Goal: Transaction & Acquisition: Purchase product/service

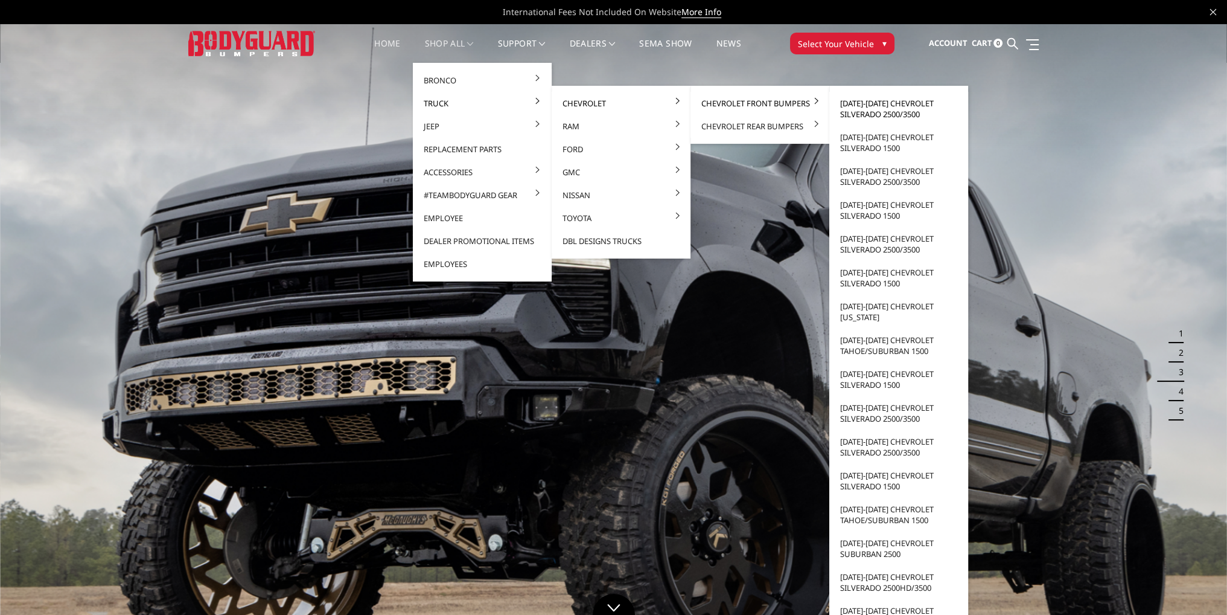
click at [896, 105] on link "[DATE]-[DATE] Chevrolet Silverado 2500/3500" at bounding box center [898, 109] width 129 height 34
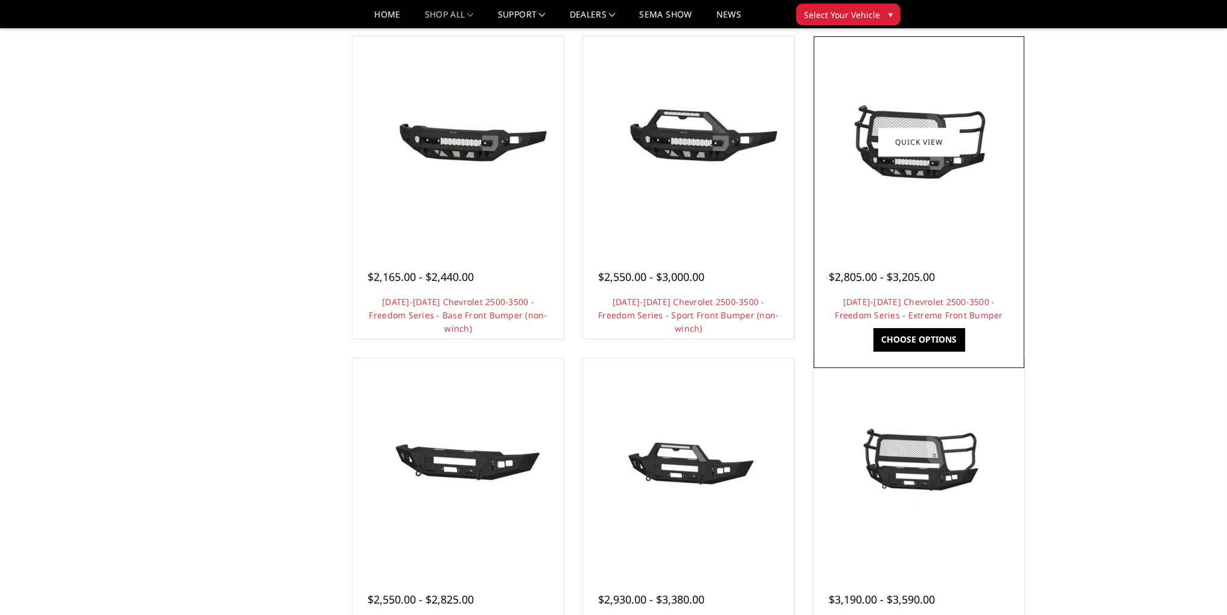
scroll to position [241, 0]
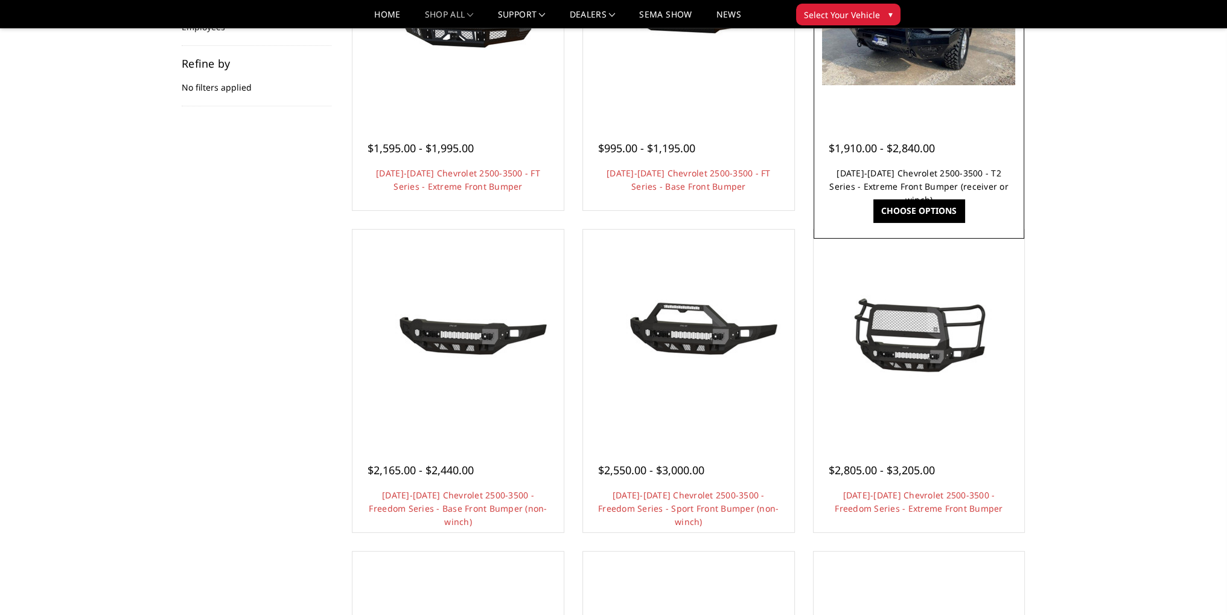
click at [913, 188] on link "[DATE]-[DATE] Chevrolet 2500-3500 - T2 Series - Extreme Front Bumper (receiver …" at bounding box center [918, 186] width 179 height 38
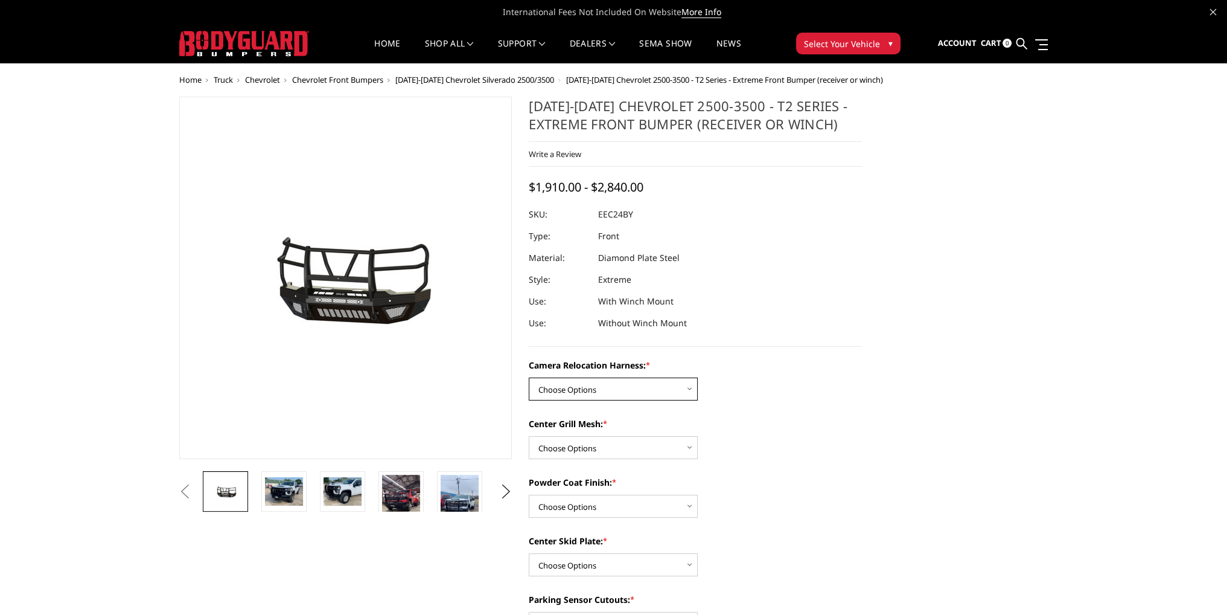
click at [596, 388] on select "Choose Options Without camera harness With camera harness" at bounding box center [613, 388] width 169 height 23
click at [455, 80] on span "[DATE]-[DATE] Chevrolet Silverado 2500/3500" at bounding box center [474, 79] width 159 height 11
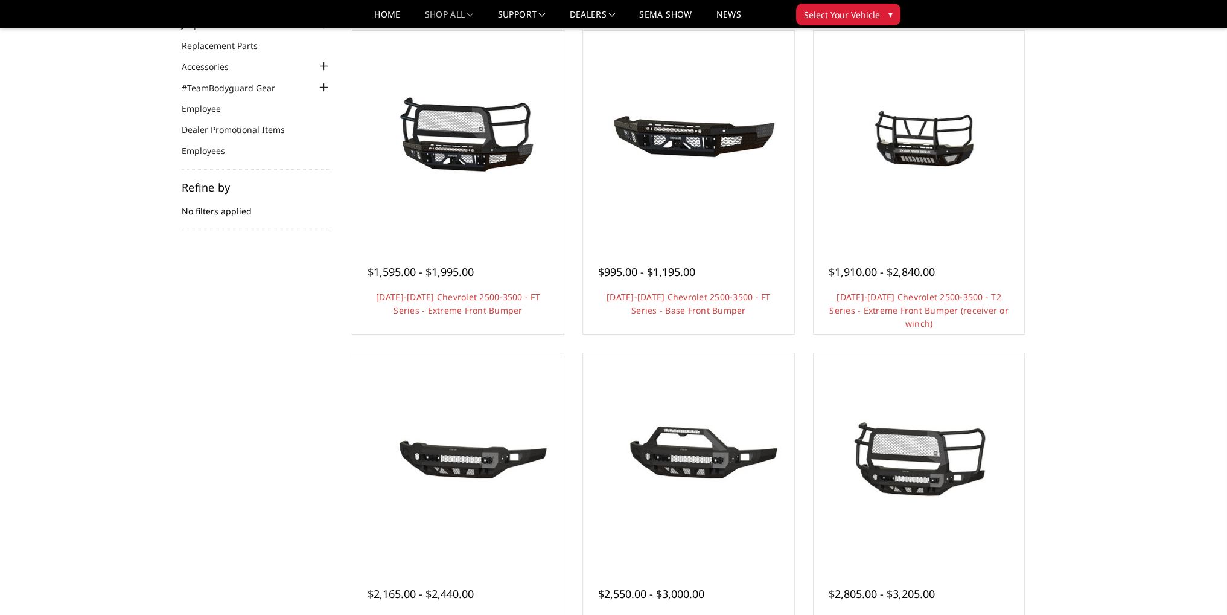
scroll to position [121, 0]
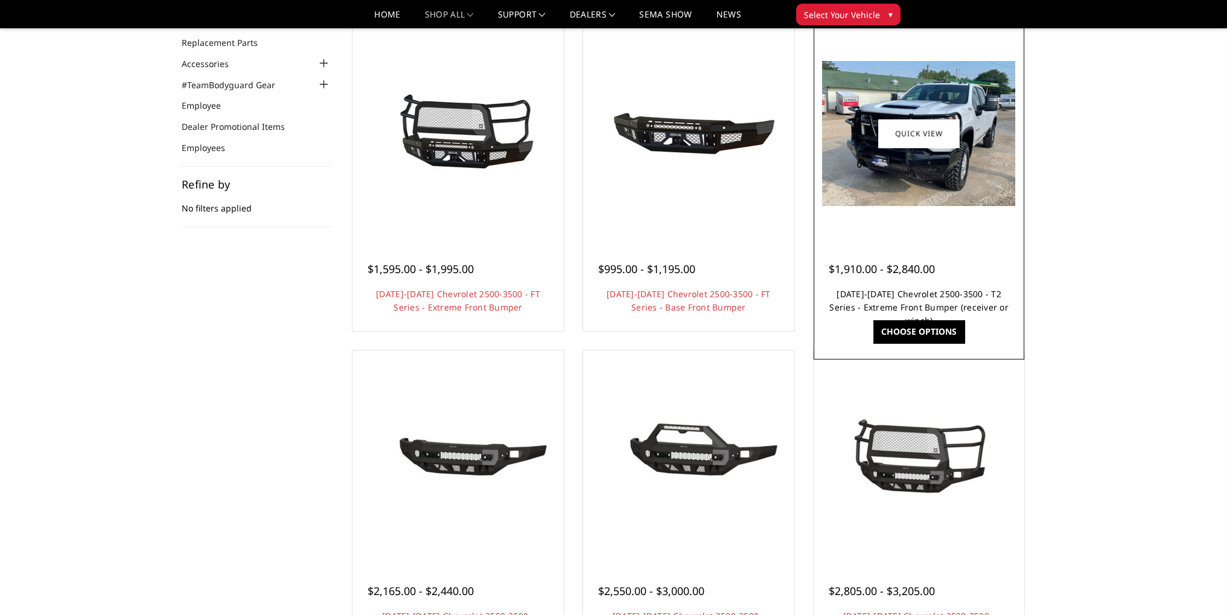
click at [944, 293] on link "[DATE]-[DATE] Chevrolet 2500-3500 - T2 Series - Extreme Front Bumper (receiver …" at bounding box center [918, 307] width 179 height 38
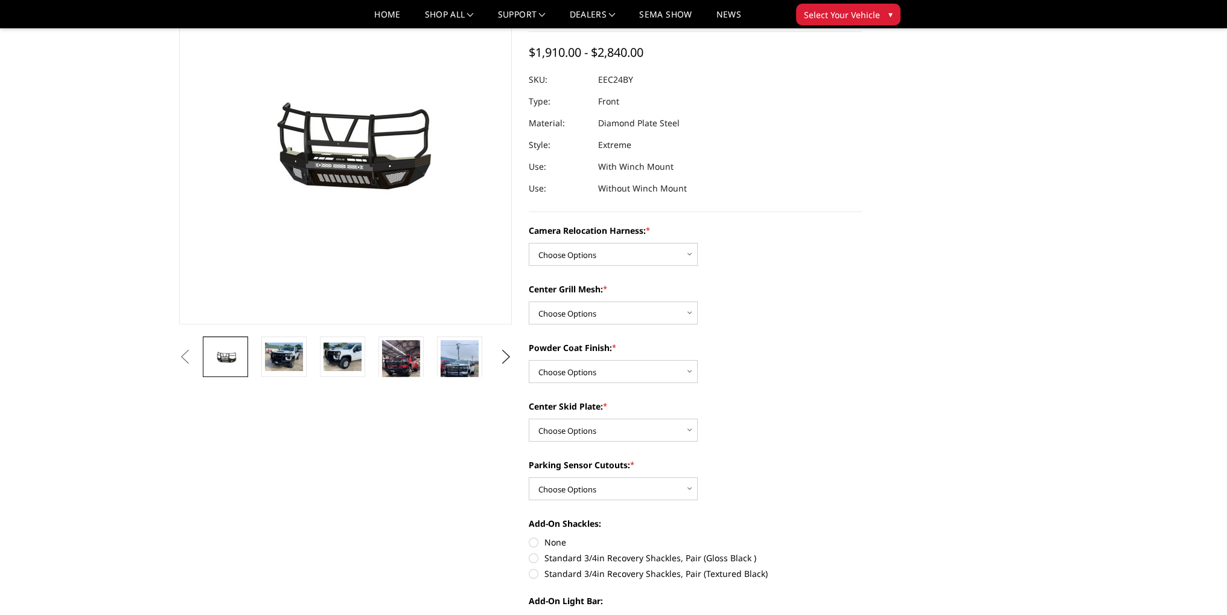
scroll to position [121, 0]
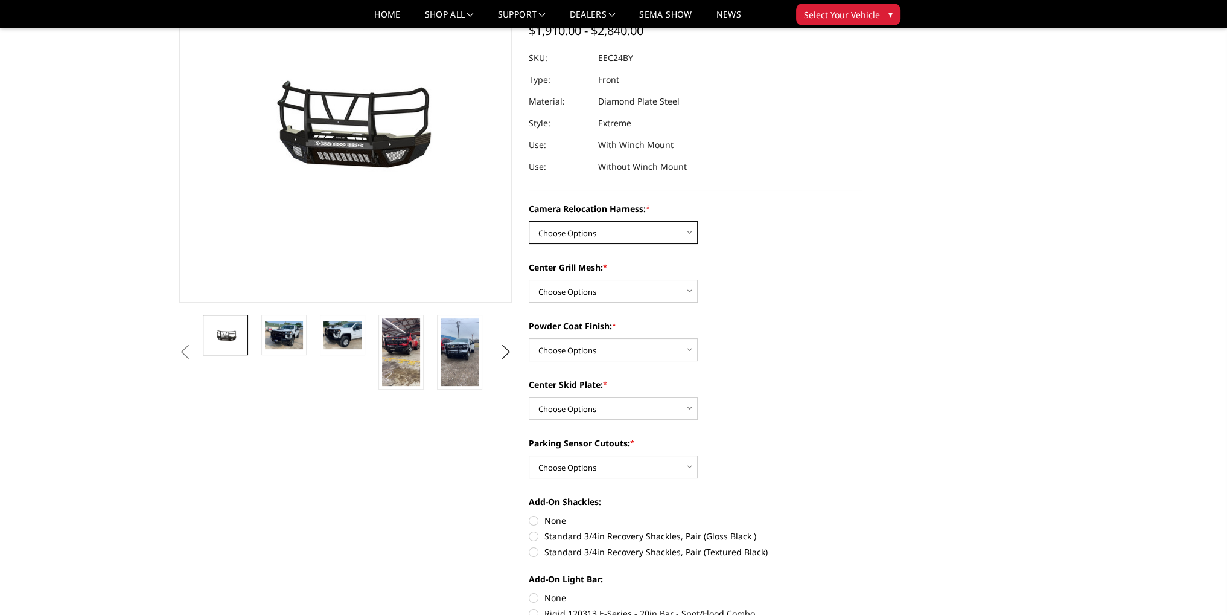
click at [606, 235] on select "Choose Options Without camera harness With camera harness" at bounding box center [613, 232] width 169 height 23
select select "3731"
click at [529, 221] on select "Choose Options Without camera harness With camera harness" at bounding box center [613, 232] width 169 height 23
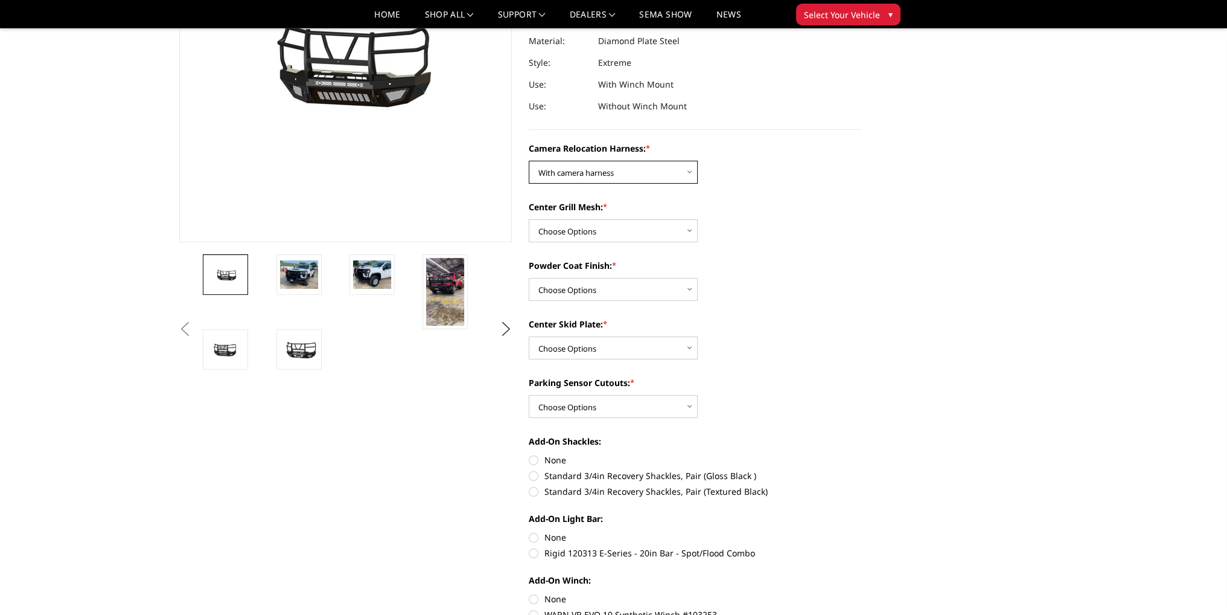
scroll to position [60, 0]
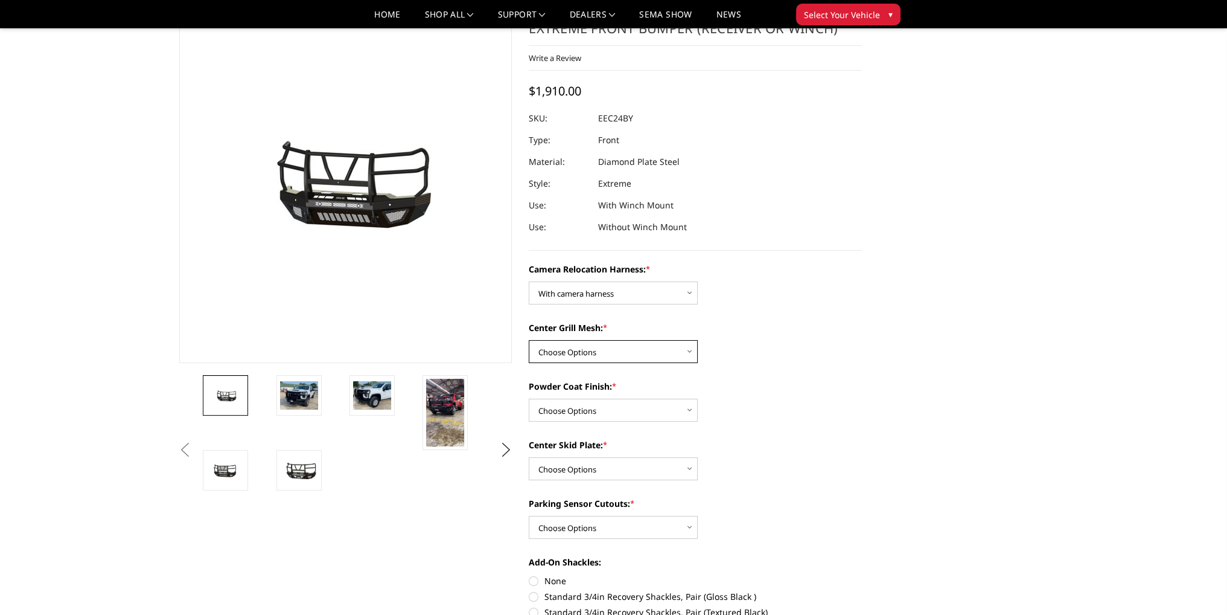
click at [623, 349] on select "Choose Options Without expanded metal With expanded metal" at bounding box center [613, 351] width 169 height 23
select select "3730"
click at [529, 340] on select "Choose Options Without expanded metal With expanded metal" at bounding box center [613, 351] width 169 height 23
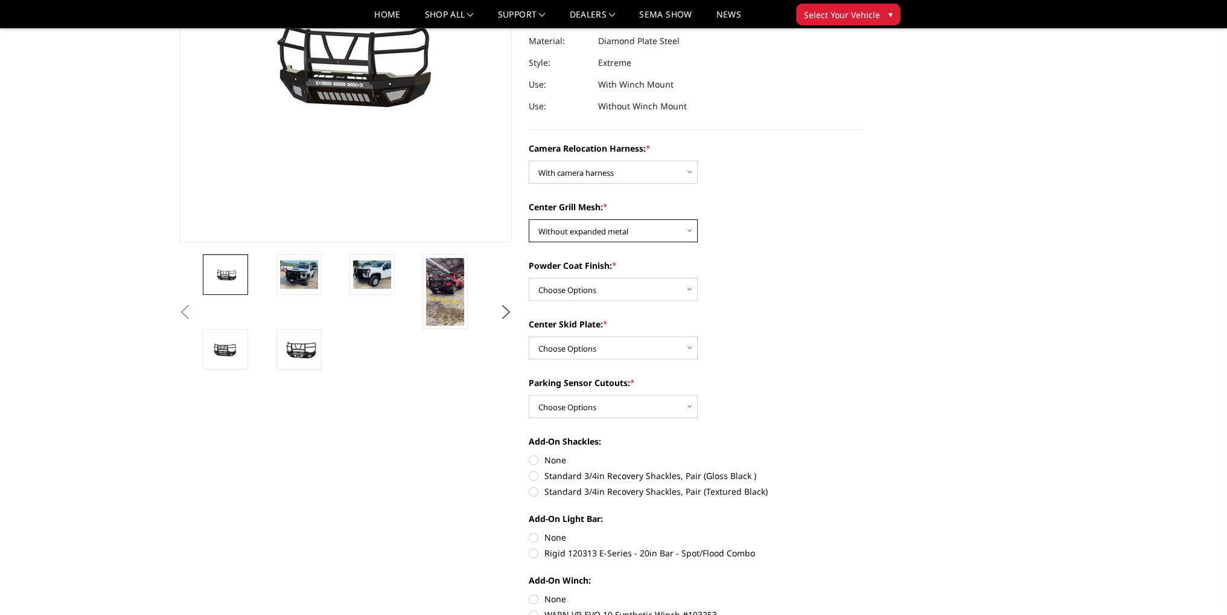
scroll to position [121, 0]
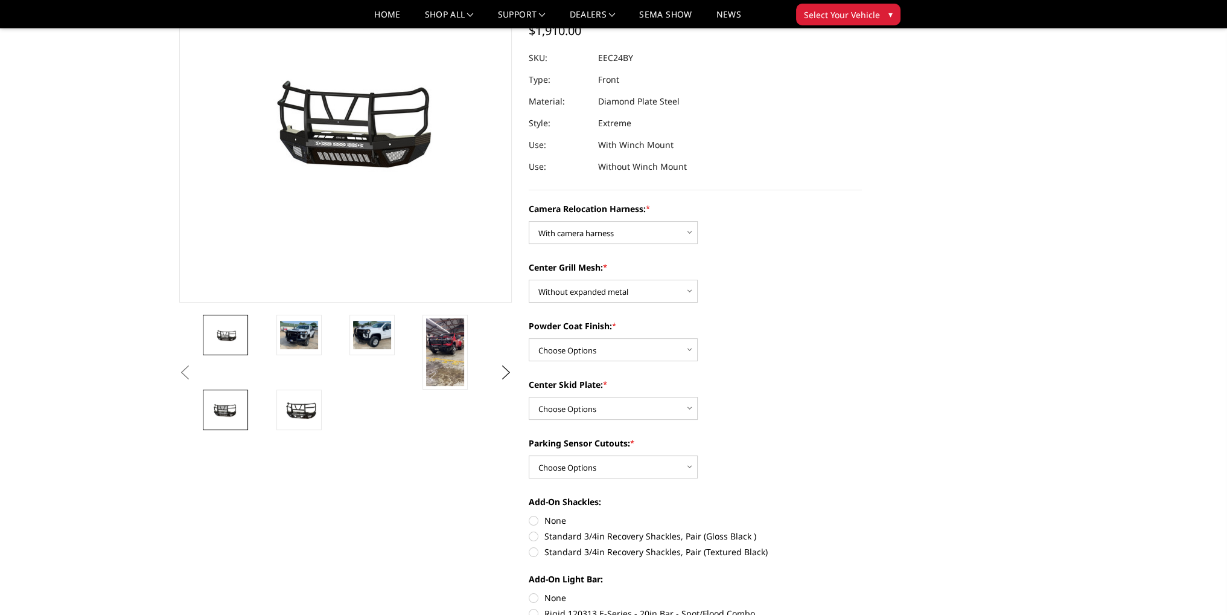
click at [228, 411] on img at bounding box center [225, 410] width 38 height 20
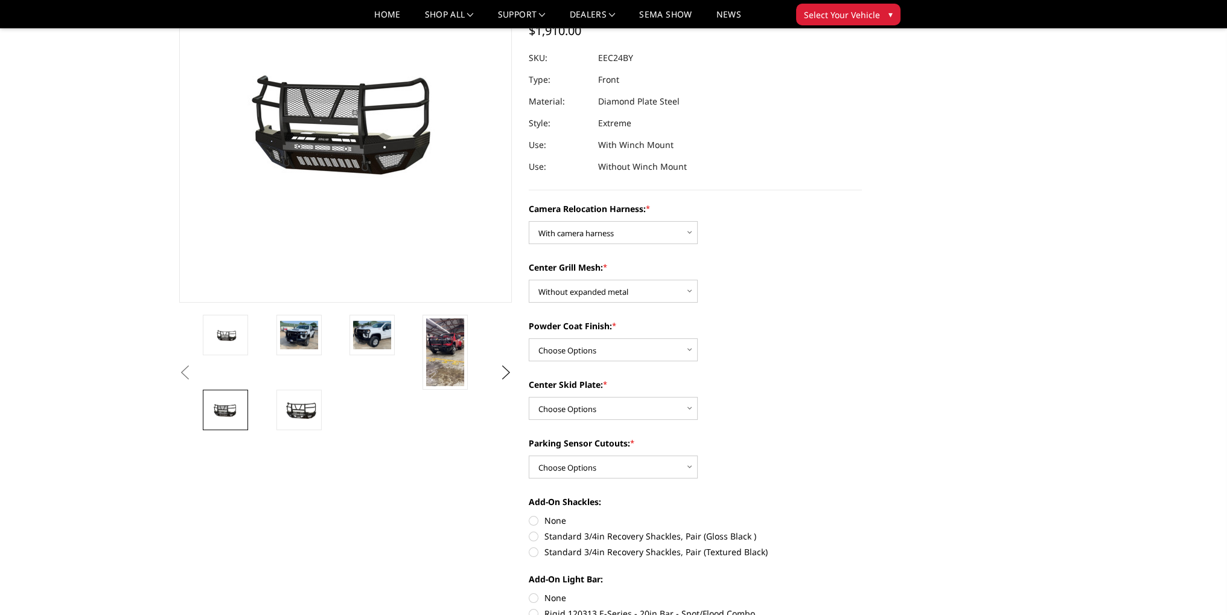
scroll to position [112, 0]
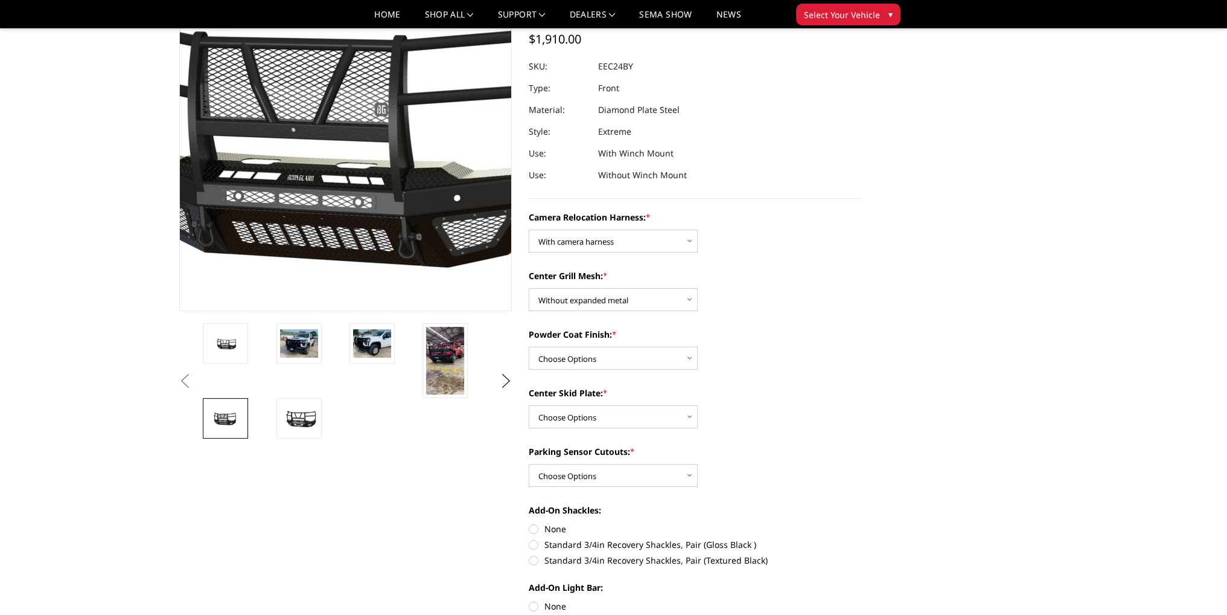
click at [337, 112] on img at bounding box center [356, 132] width 773 height 404
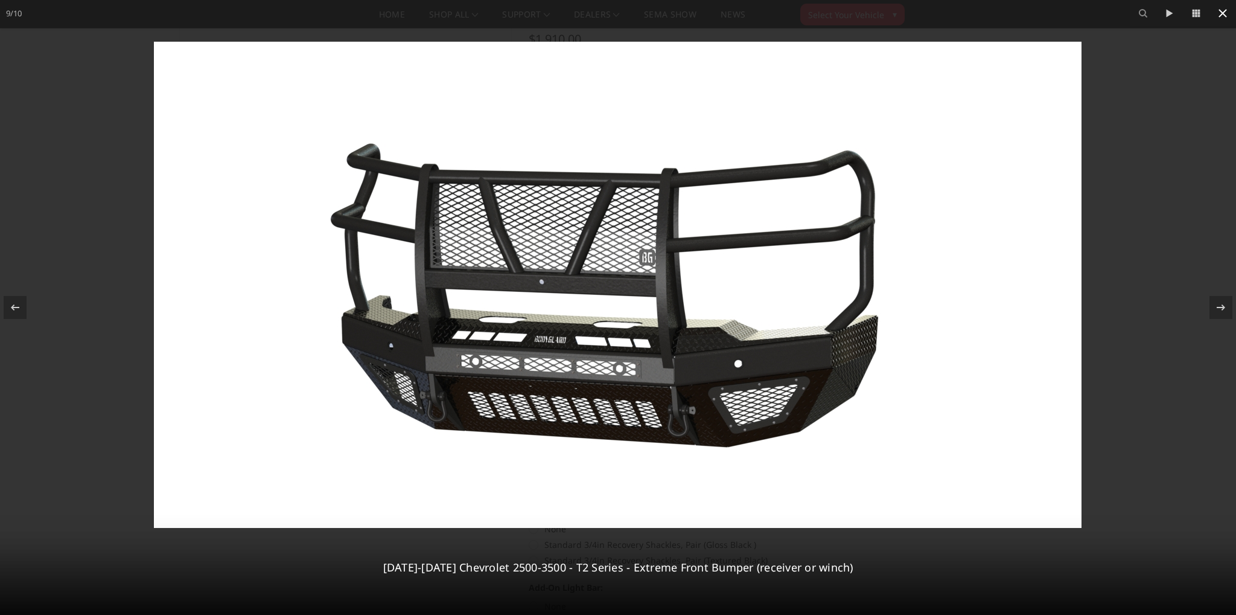
click at [1222, 18] on icon at bounding box center [1223, 13] width 14 height 14
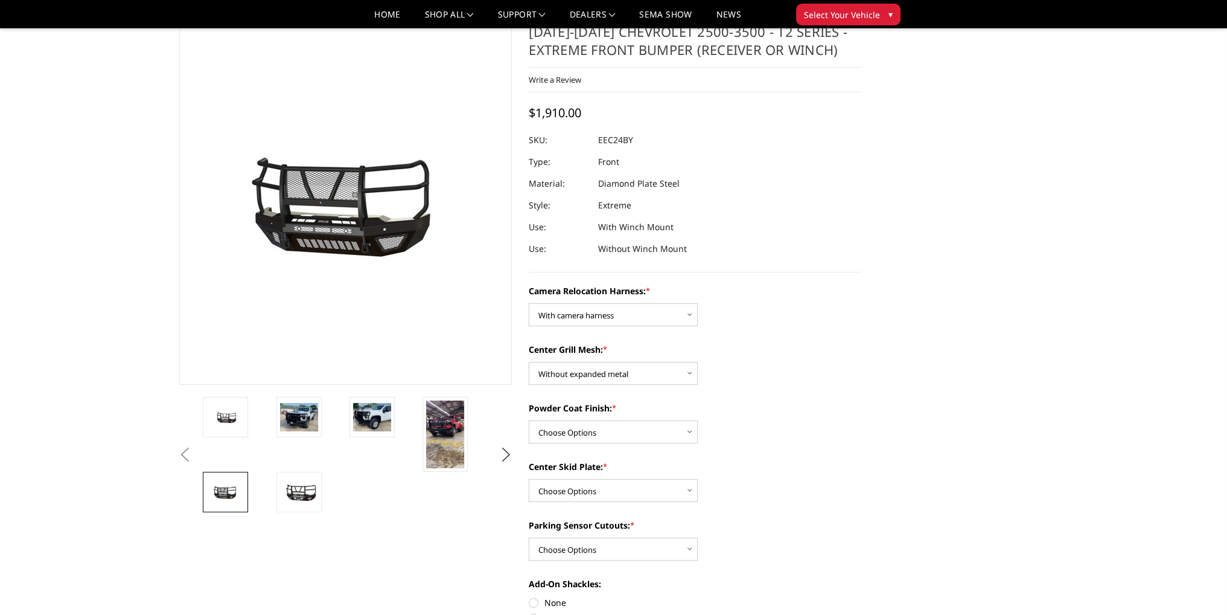
scroll to position [60, 0]
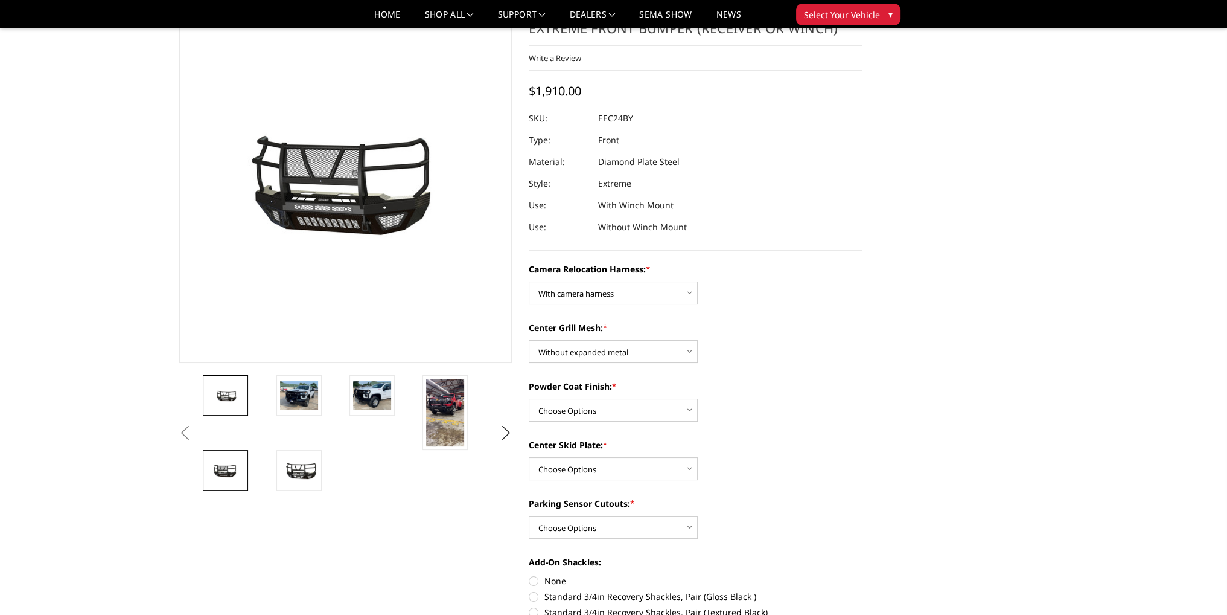
click at [240, 398] on img at bounding box center [225, 395] width 38 height 18
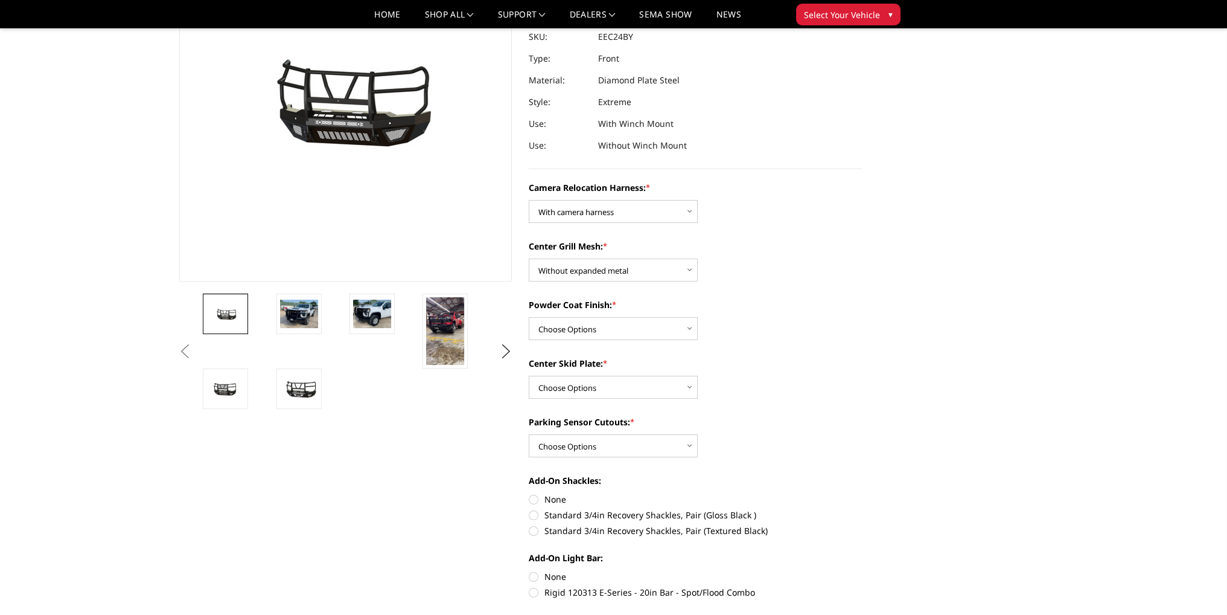
scroll to position [121, 0]
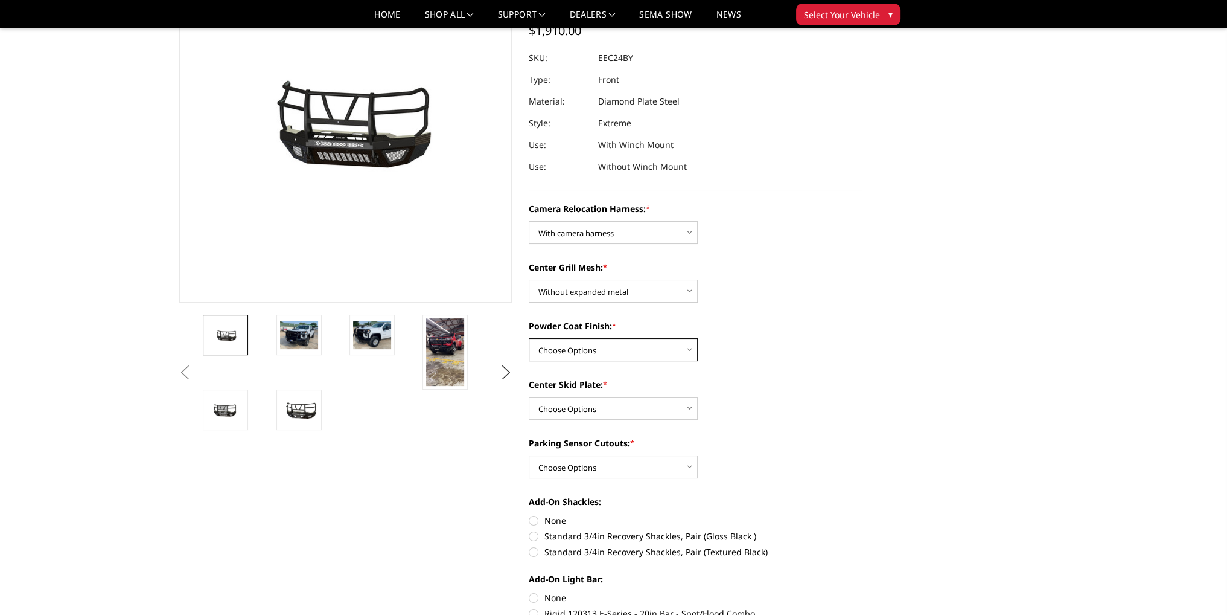
click at [645, 350] on select "Choose Options Textured Black Powder Coat Gloss Black Powder Coat Bare Metal" at bounding box center [613, 349] width 169 height 23
select select "3727"
click at [529, 338] on select "Choose Options Textured Black Powder Coat Gloss Black Powder Coat Bare Metal" at bounding box center [613, 349] width 169 height 23
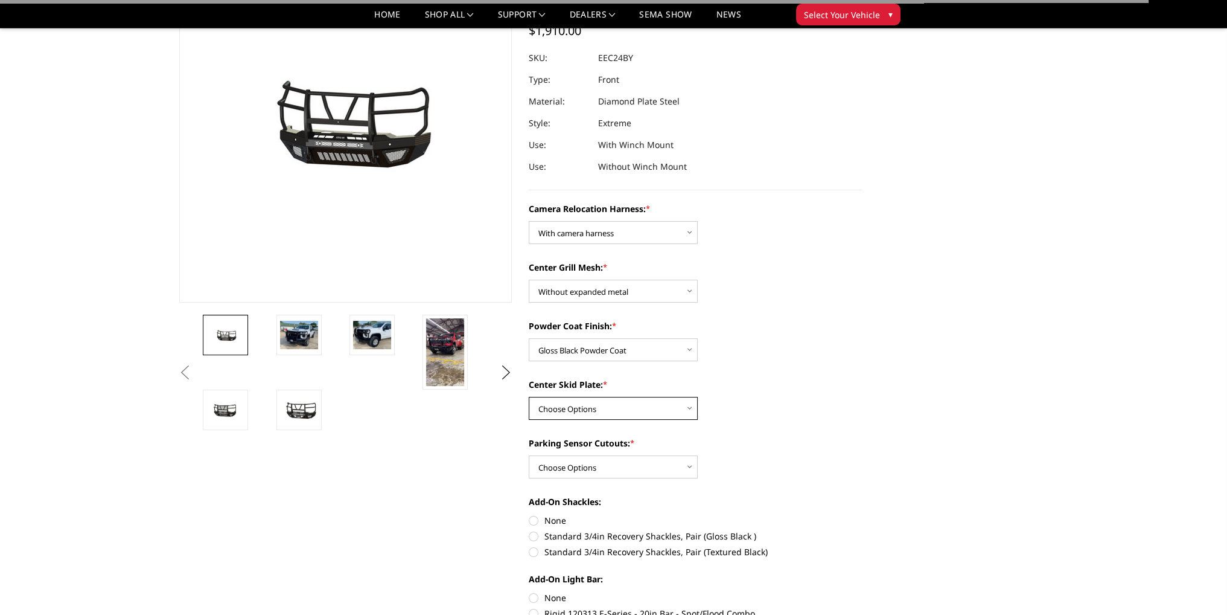
click at [601, 407] on select "Choose Options Winch Mount Skid Plate Standard Skid Plate (included) 2" Receive…" at bounding box center [613, 408] width 169 height 23
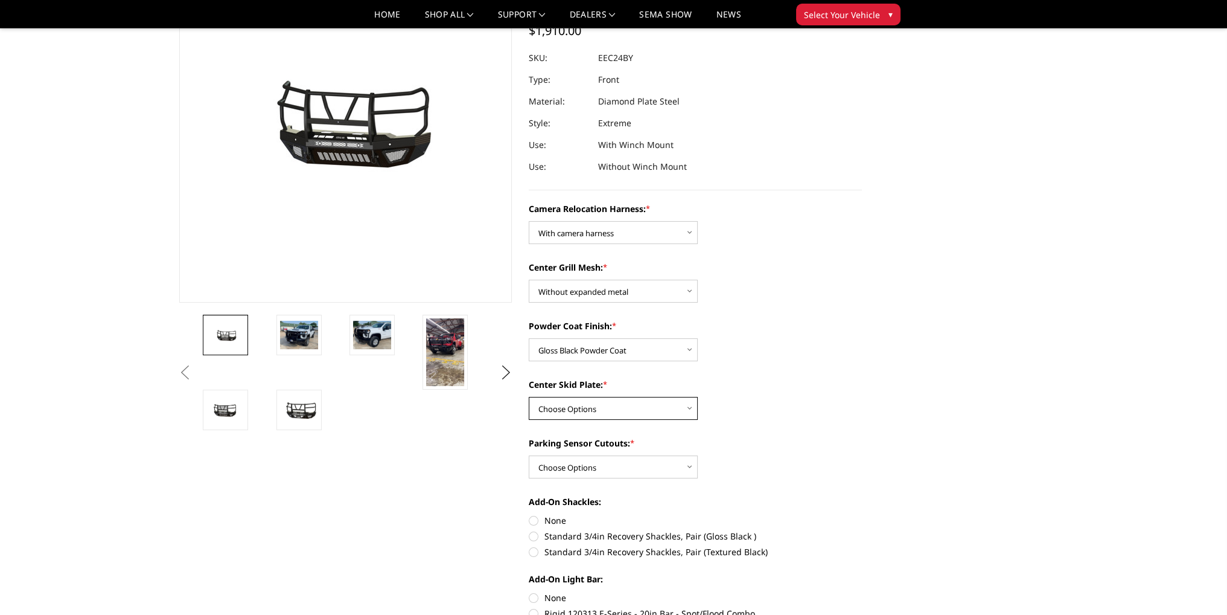
select select "3725"
click at [529, 397] on select "Choose Options Winch Mount Skid Plate Standard Skid Plate (included) 2" Receive…" at bounding box center [613, 408] width 169 height 23
click at [612, 467] on select "Choose Options Yes - With Parking Sensor Cutouts" at bounding box center [613, 466] width 169 height 23
select select "3722"
click at [529, 455] on select "Choose Options Yes - With Parking Sensor Cutouts" at bounding box center [613, 466] width 169 height 23
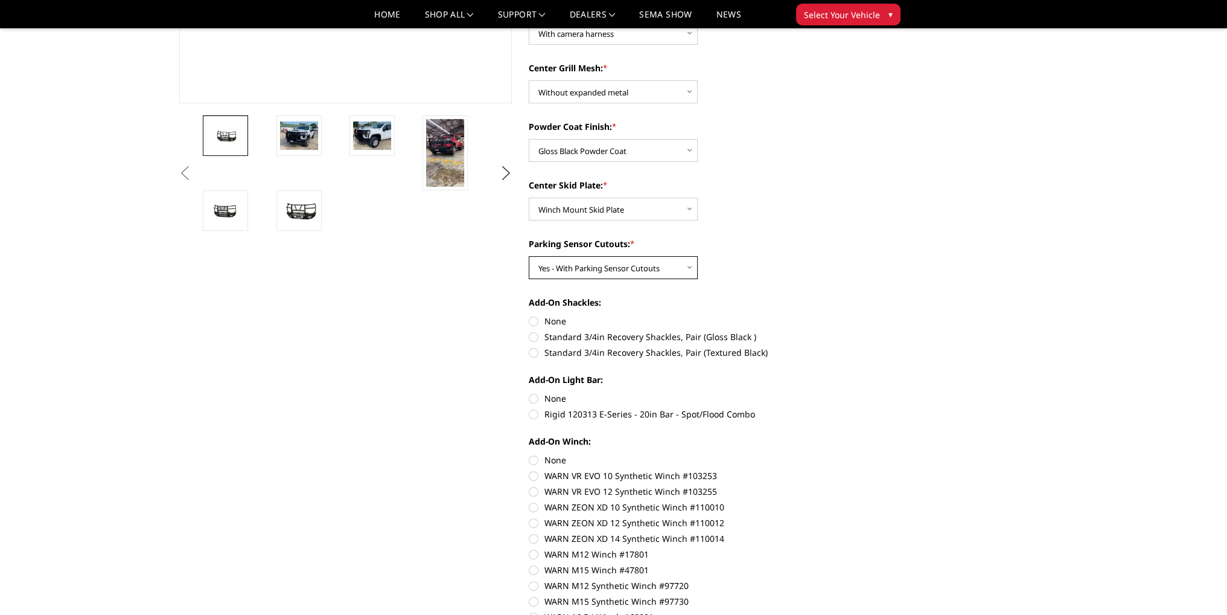
scroll to position [302, 0]
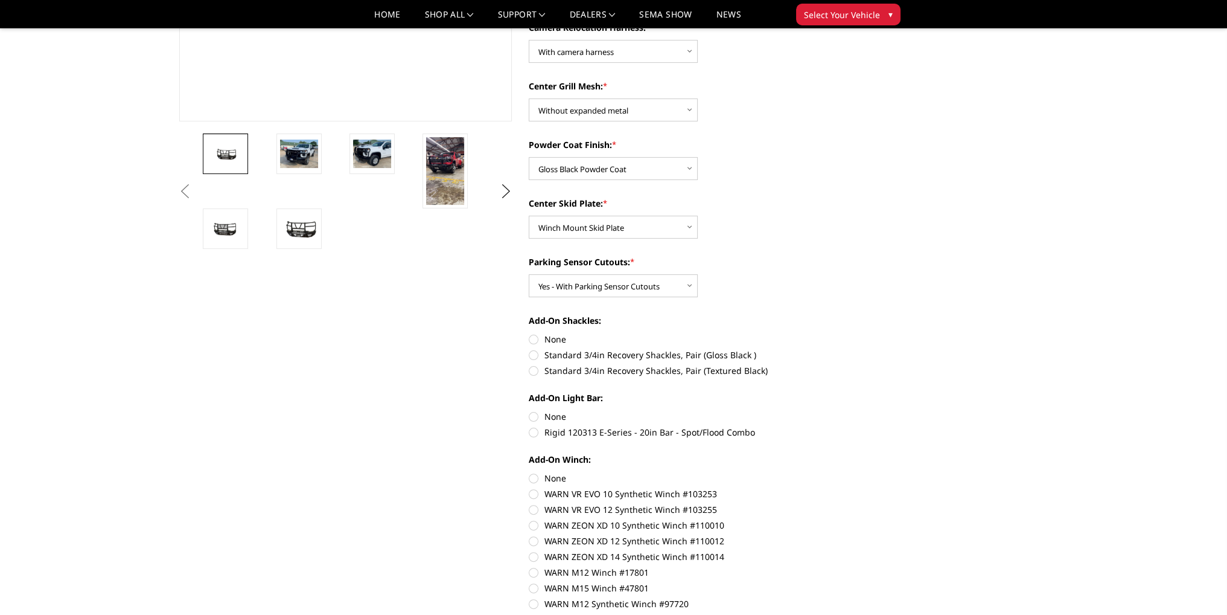
click at [534, 339] on label "None" at bounding box center [695, 339] width 333 height 13
click at [529, 333] on input "None" at bounding box center [529, 333] width 1 height 1
radio input "true"
click at [534, 417] on label "None" at bounding box center [695, 416] width 333 height 13
click at [529, 411] on input "None" at bounding box center [529, 410] width 1 height 1
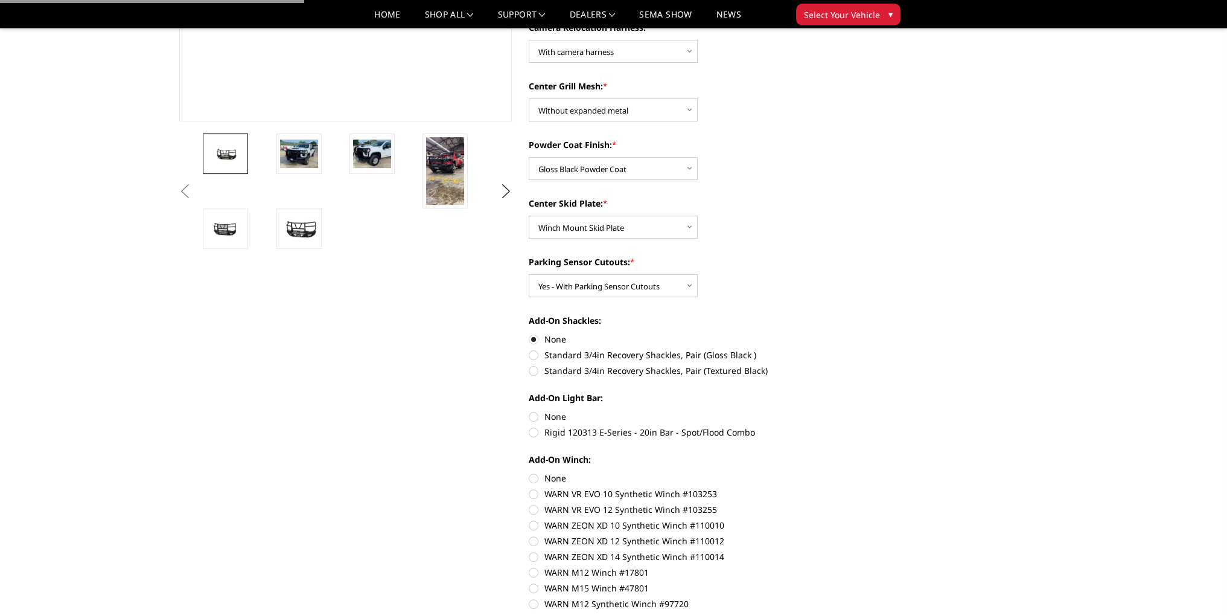
radio input "true"
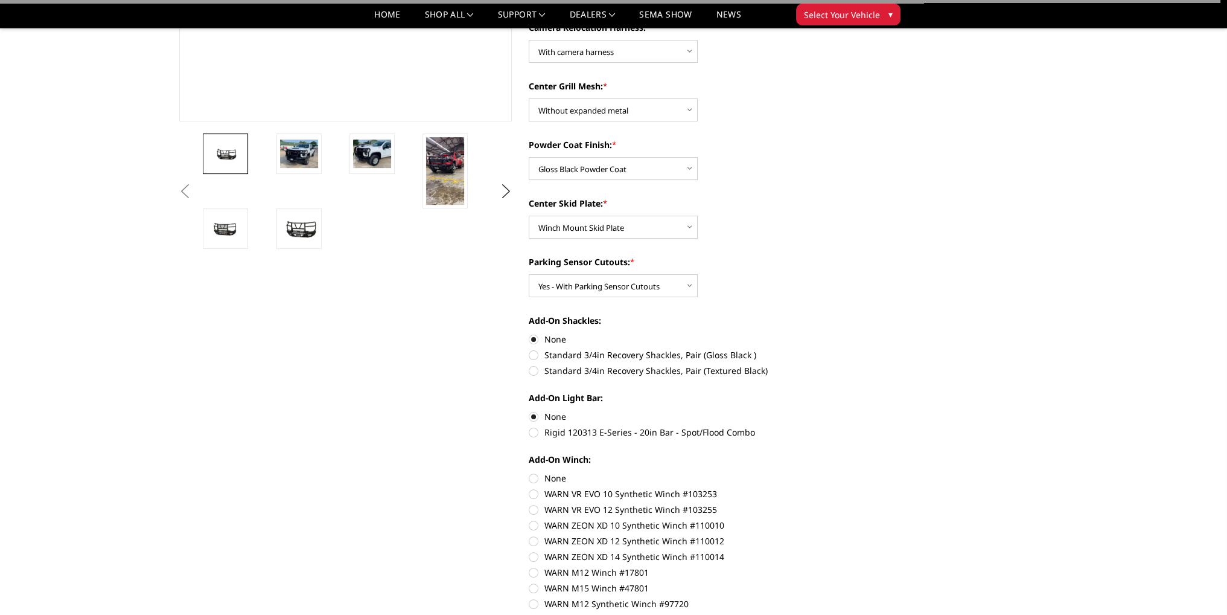
click at [530, 478] on label "None" at bounding box center [695, 477] width 333 height 13
click at [529, 472] on input "None" at bounding box center [529, 471] width 1 height 1
radio input "true"
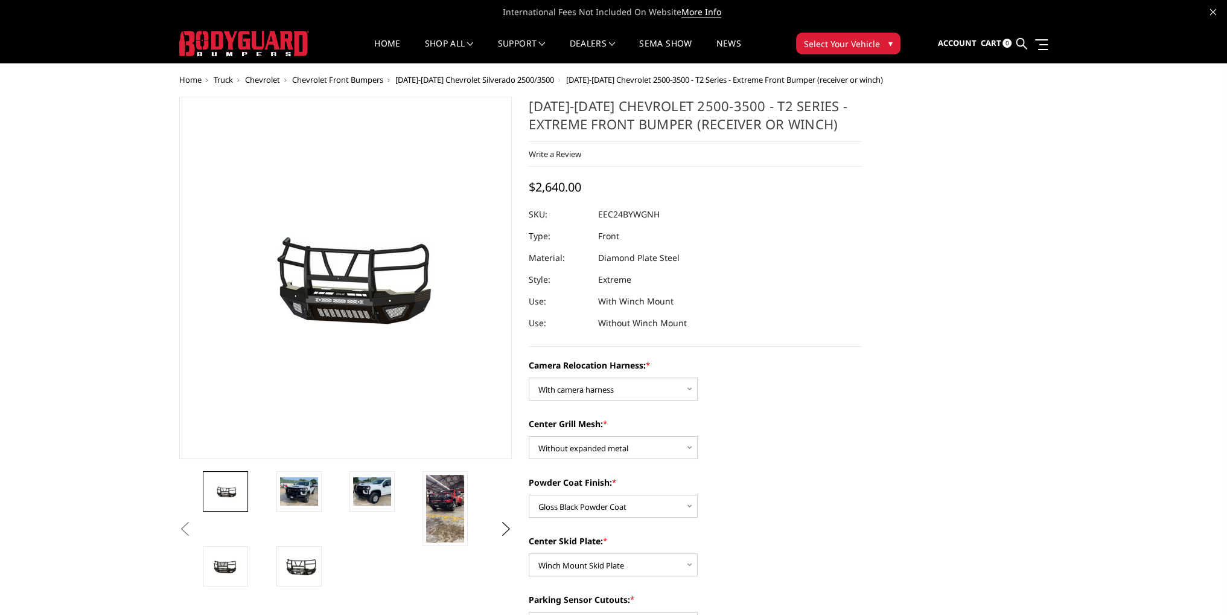
scroll to position [0, 0]
